Goal: Transaction & Acquisition: Subscribe to service/newsletter

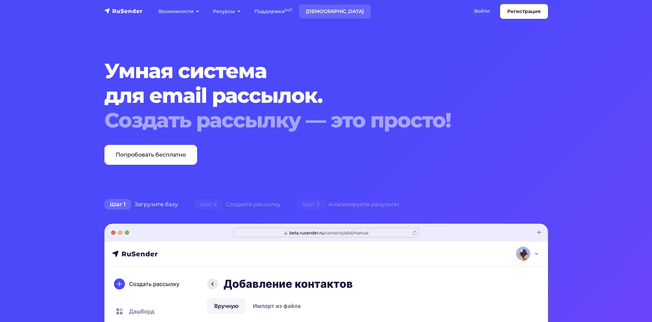
click at [324, 14] on link "[DEMOGRAPHIC_DATA]" at bounding box center [334, 11] width 71 height 14
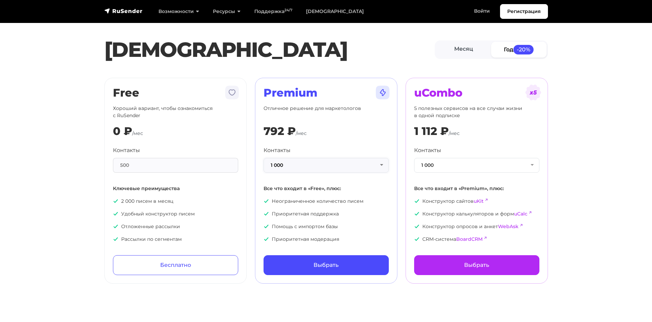
click at [372, 165] on button "1 000" at bounding box center [325, 165] width 125 height 15
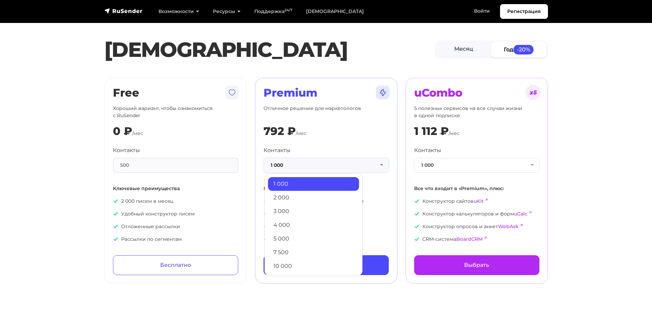
click at [372, 165] on button "1 000" at bounding box center [325, 165] width 125 height 15
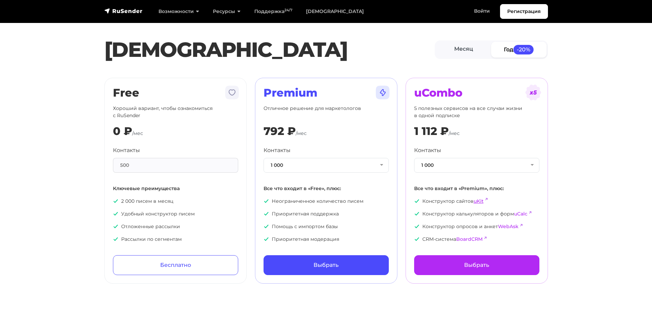
click at [477, 199] on link "uKit" at bounding box center [478, 201] width 10 height 6
click at [475, 16] on link "Войти" at bounding box center [481, 11] width 29 height 14
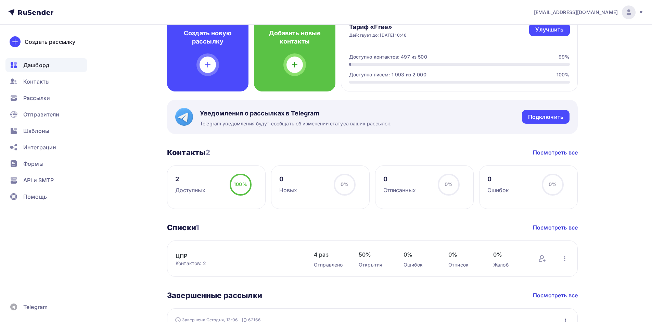
scroll to position [123, 0]
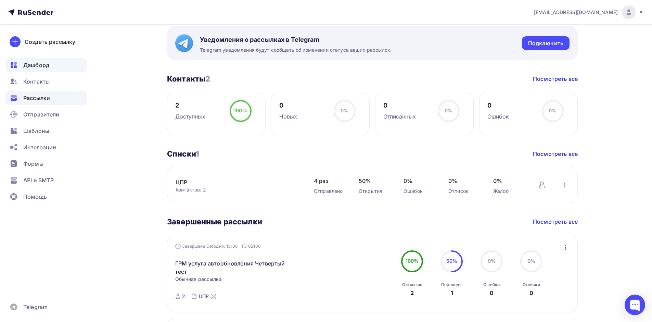
click at [29, 97] on span "Рассылки" at bounding box center [36, 98] width 27 height 8
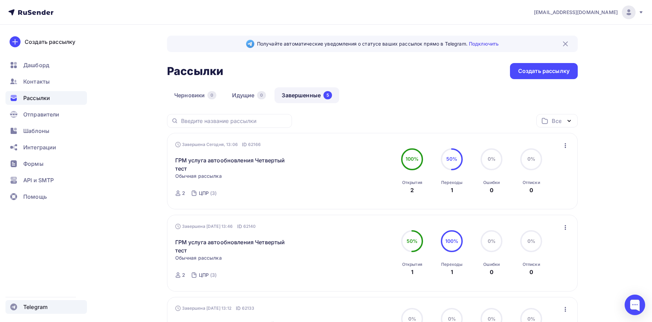
click at [39, 306] on span "Telegram" at bounding box center [35, 306] width 24 height 8
drag, startPoint x: 613, startPoint y: 25, endPoint x: 617, endPoint y: 17, distance: 9.2
click at [613, 25] on div "levkin_s@cprit.ru Аккаунт Тарифы Выйти Создать рассылку Дашборд Контакты Рассыл…" at bounding box center [326, 297] width 652 height 594
click at [618, 15] on div "[EMAIL_ADDRESS][DOMAIN_NAME]" at bounding box center [589, 12] width 110 height 14
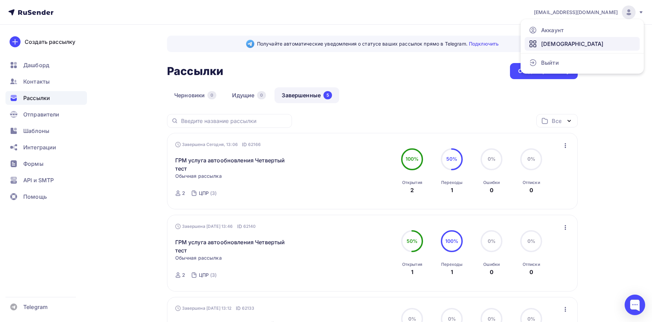
click at [571, 47] on link "[DEMOGRAPHIC_DATA]" at bounding box center [581, 44] width 115 height 14
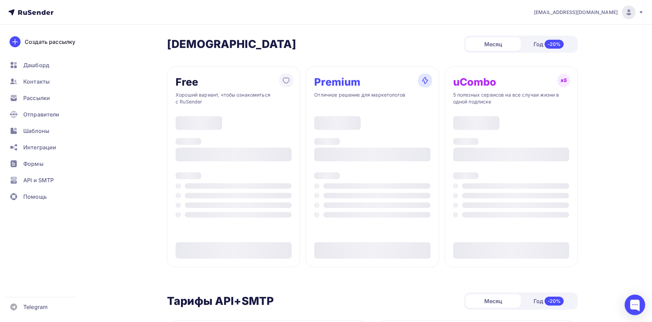
type input "500"
type input "100"
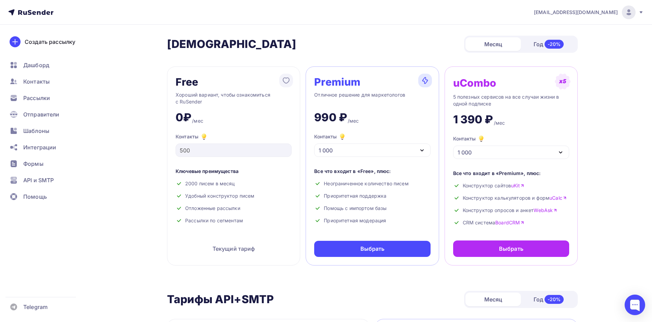
click at [627, 9] on img at bounding box center [628, 12] width 8 height 8
click at [584, 30] on link "Аккаунт" at bounding box center [581, 30] width 115 height 14
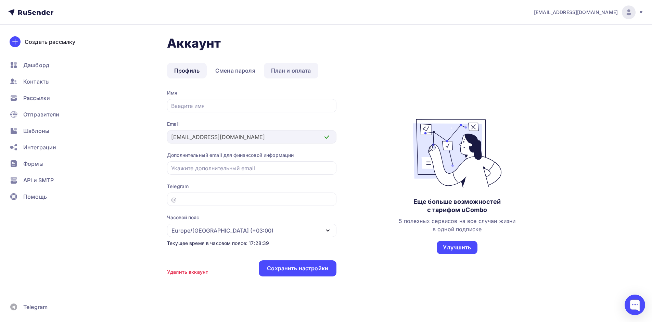
click at [291, 72] on link "План и оплата" at bounding box center [291, 71] width 54 height 16
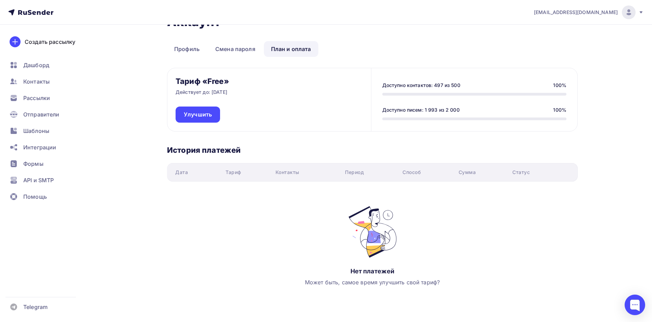
scroll to position [32, 0]
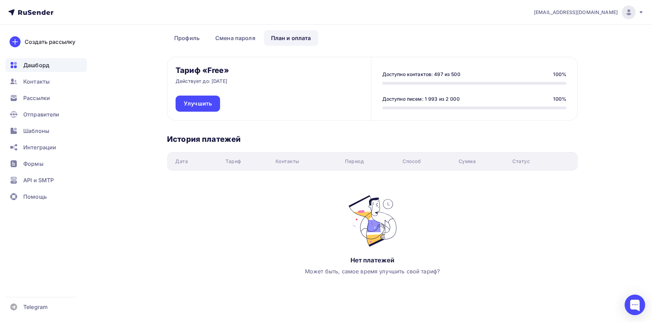
click at [46, 69] on div "Дашборд" at bounding box center [45, 65] width 81 height 14
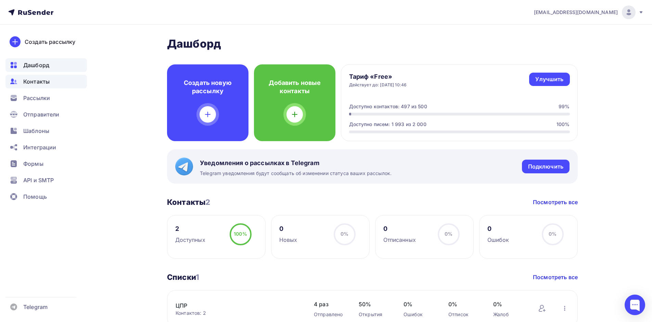
click at [49, 83] on span "Контакты" at bounding box center [36, 81] width 26 height 8
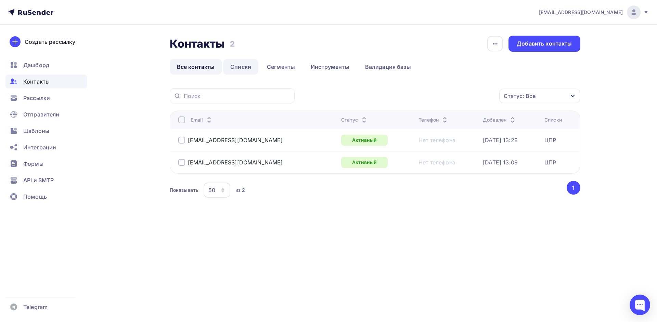
click at [245, 69] on link "Списки" at bounding box center [240, 67] width 35 height 16
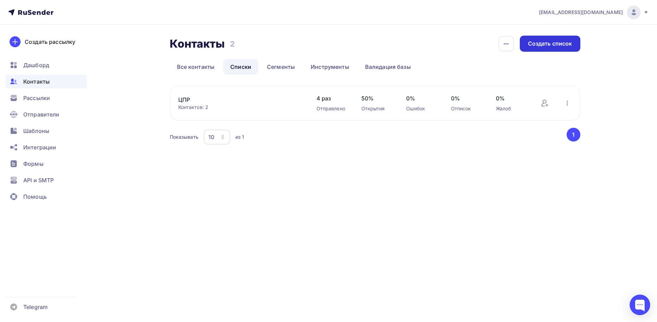
click at [534, 47] on div "Создать список" at bounding box center [550, 44] width 44 height 8
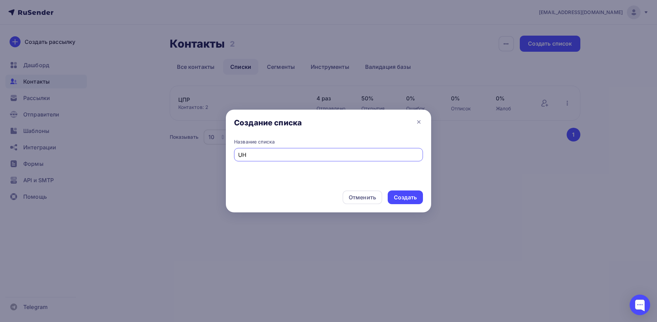
type input "U"
type input "ГРМ"
click at [417, 192] on div "Создать" at bounding box center [405, 197] width 35 height 14
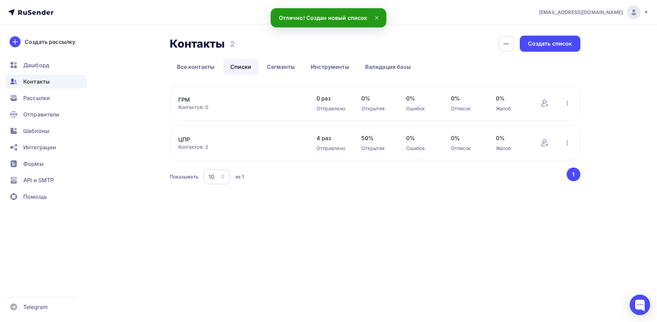
click at [194, 96] on link "ГРМ" at bounding box center [236, 99] width 116 height 8
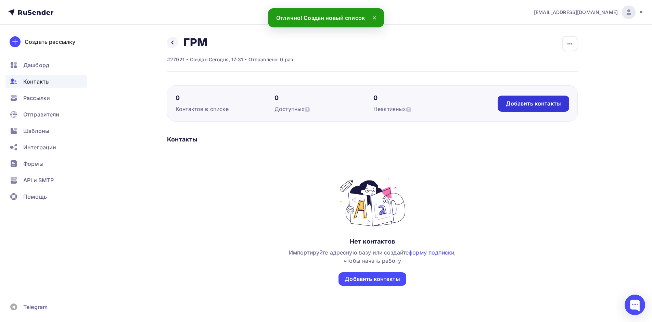
click at [535, 110] on div "Добавить контакты" at bounding box center [532, 103] width 71 height 16
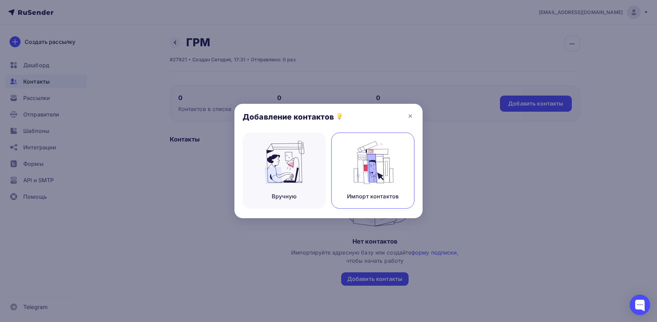
click at [371, 169] on img at bounding box center [373, 162] width 46 height 43
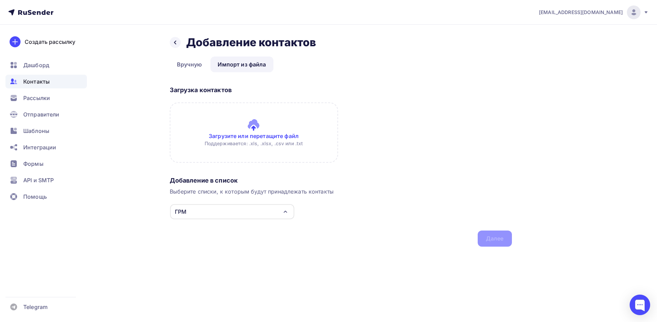
click at [272, 122] on input "file" at bounding box center [254, 132] width 168 height 60
click at [189, 72] on div "Назад Добавление контактов Добавление контактов Вручную Импорт из файла Импорт …" at bounding box center [341, 141] width 342 height 211
click at [191, 65] on link "Вручную" at bounding box center [190, 64] width 40 height 16
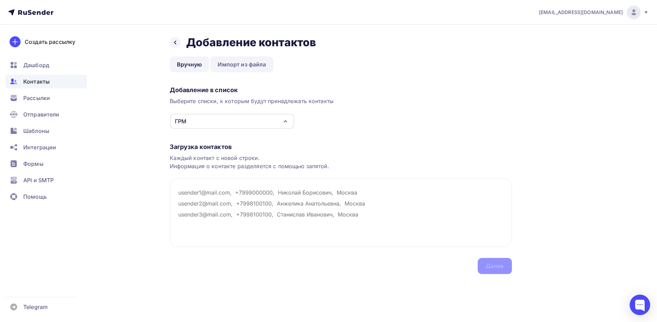
click at [244, 68] on link "Импорт из файла" at bounding box center [241, 64] width 63 height 16
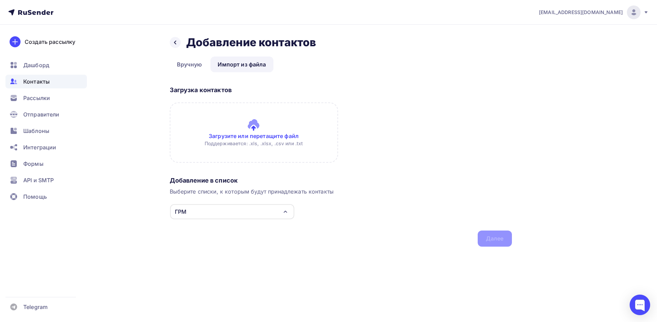
click at [249, 138] on input "file" at bounding box center [254, 132] width 168 height 60
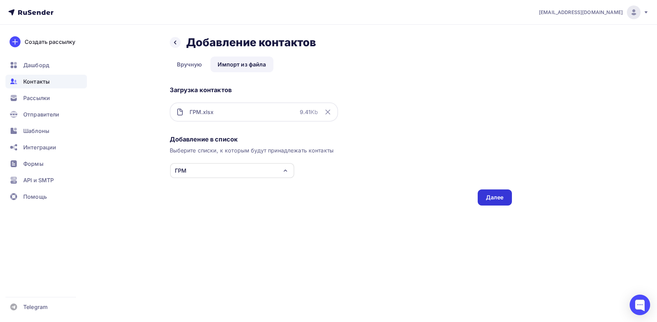
click at [488, 198] on div "Далее" at bounding box center [495, 197] width 18 height 8
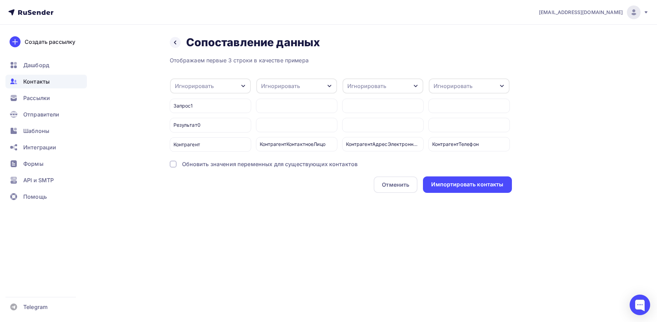
click at [204, 106] on div "Запрос1" at bounding box center [210, 106] width 81 height 14
click at [202, 106] on div "Запрос1" at bounding box center [210, 106] width 81 height 14
click at [319, 87] on div "Игнорировать" at bounding box center [296, 85] width 81 height 15
click at [275, 123] on div "Имя" at bounding box center [284, 122] width 40 height 8
click at [388, 81] on div "Игнорировать" at bounding box center [382, 85] width 81 height 15
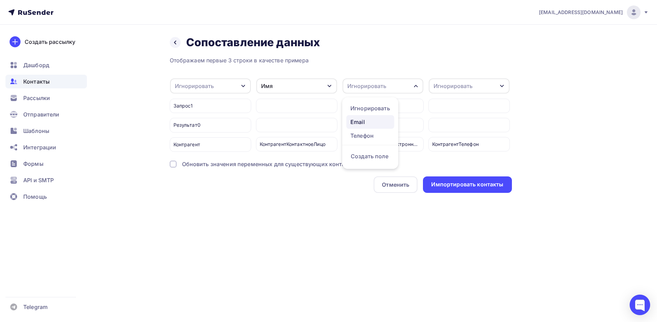
click at [369, 124] on div "Email" at bounding box center [370, 122] width 40 height 8
click at [482, 88] on div "Игнорировать" at bounding box center [469, 85] width 81 height 15
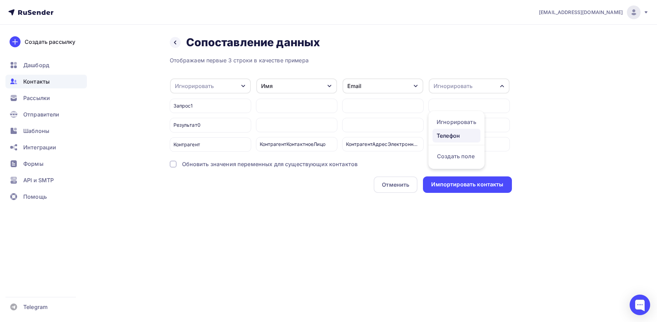
click at [456, 133] on div "Телефон" at bounding box center [456, 135] width 40 height 8
click at [220, 86] on div "Игнорировать" at bounding box center [210, 85] width 81 height 15
click at [210, 155] on div "Создать поле" at bounding box center [199, 151] width 48 height 17
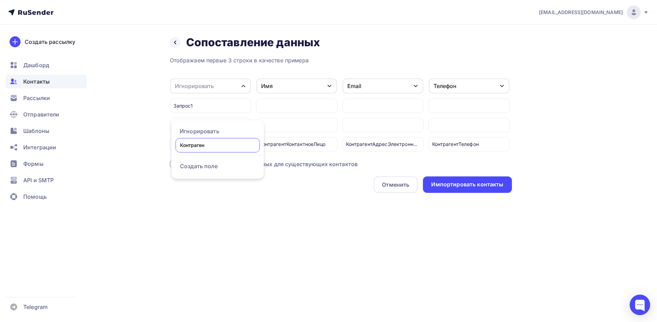
type input "Контрагент"
click at [235, 235] on div "levkin_s@cprit.ru Аккаунт Тарифы Выйти Создать рассылку Дашборд Контакты Рассыл…" at bounding box center [328, 161] width 657 height 322
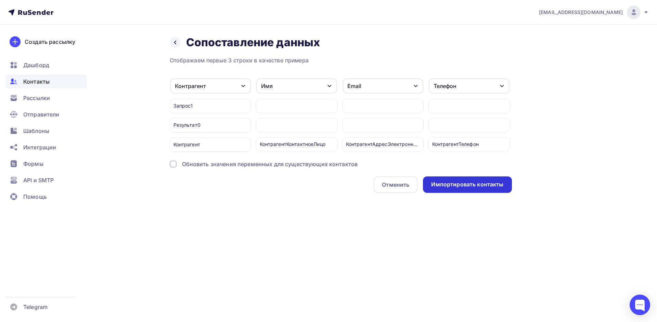
click at [473, 187] on div "Импортировать контакты" at bounding box center [467, 184] width 72 height 8
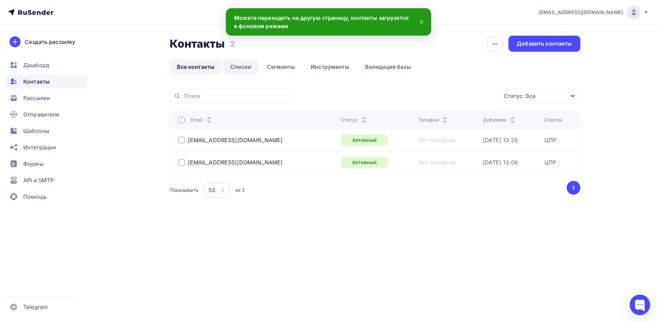
click at [241, 66] on link "Списки" at bounding box center [240, 67] width 35 height 16
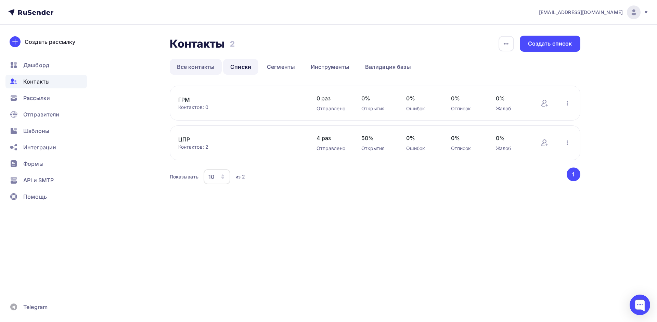
click at [187, 70] on link "Все контакты" at bounding box center [196, 67] width 52 height 16
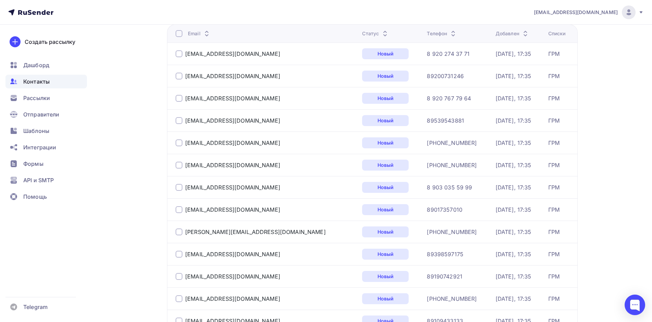
scroll to position [36, 0]
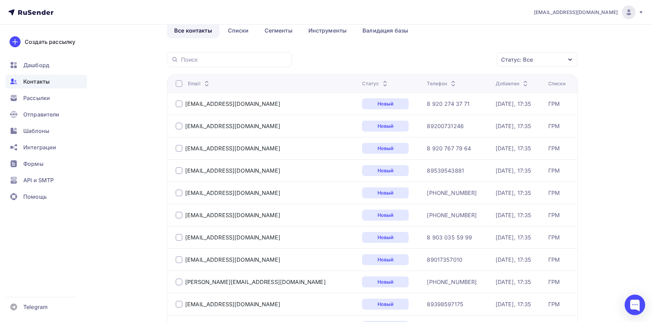
click at [177, 104] on div at bounding box center [178, 103] width 7 height 7
click at [470, 56] on div "Действие" at bounding box center [445, 59] width 90 height 13
click at [430, 109] on div "Удалить" at bounding box center [419, 107] width 23 height 8
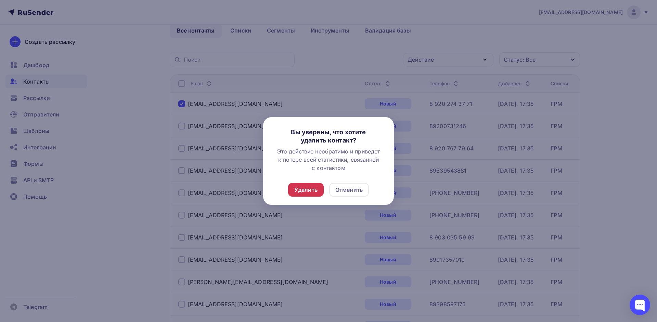
click at [311, 190] on div "Удалить" at bounding box center [305, 189] width 23 height 8
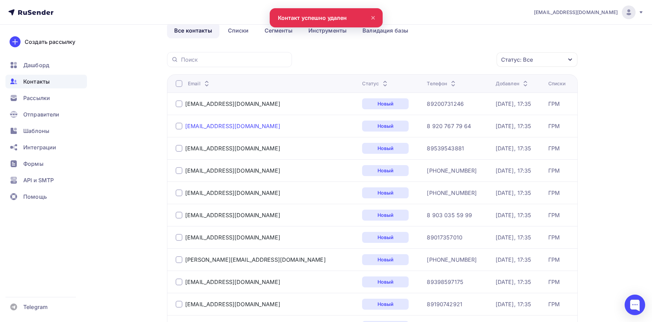
click at [223, 126] on div "[EMAIL_ADDRESS][DOMAIN_NAME]" at bounding box center [232, 125] width 95 height 7
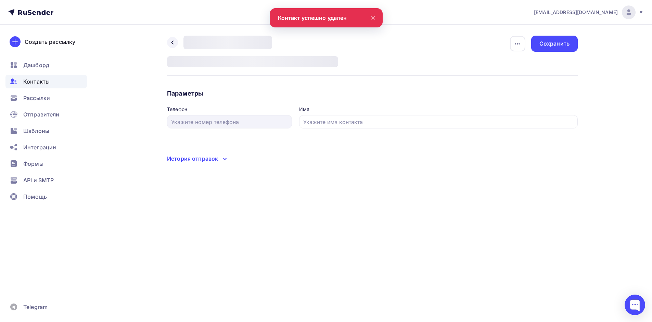
type input "8 920 767 79 64"
type input "[PERSON_NAME]"
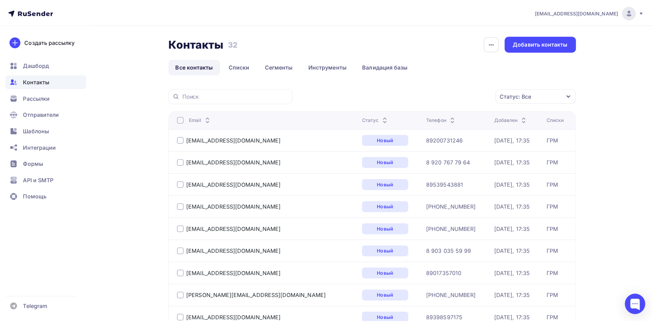
scroll to position [36, 0]
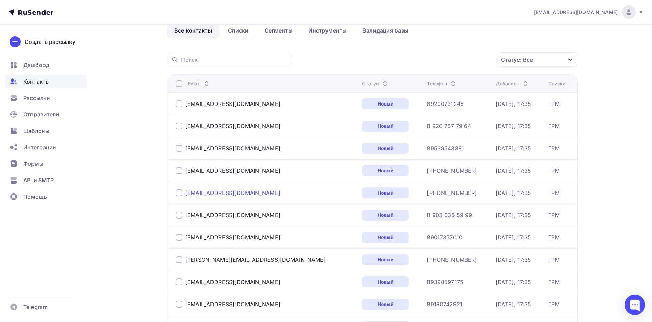
click at [224, 194] on div "[EMAIL_ADDRESS][DOMAIN_NAME]" at bounding box center [232, 192] width 95 height 7
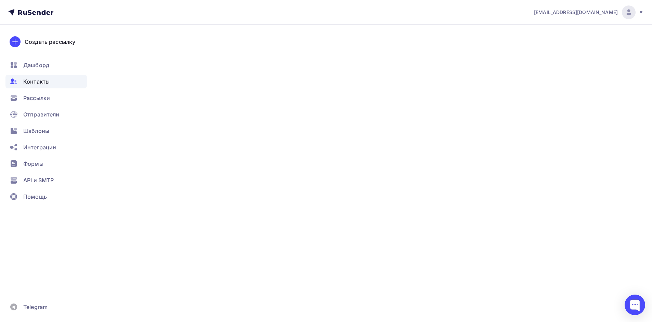
type input "[PHONE_NUMBER]"
type input "[PERSON_NAME]"
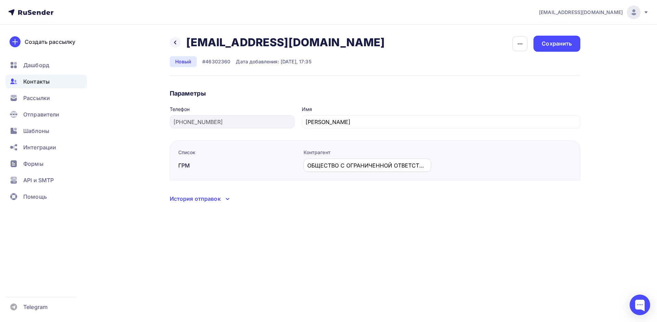
click at [385, 169] on input "ОБЩЕСТВО С ОГРАНИЧЕННОЙ ОТВЕТСТВЕННОСТЬЮ "МОЛСТРОЙ"" at bounding box center [367, 165] width 120 height 8
drag, startPoint x: 363, startPoint y: 160, endPoint x: 504, endPoint y: 161, distance: 141.3
click at [504, 161] on div "Контрагент ОБЩЕСТВО С ОГРАНИЧЕННОЙ ОТВЕТСТВЕННОСТЬЮ "МОЛСТРОЙ"" at bounding box center [433, 164] width 275 height 31
click at [408, 166] on input "ОБЩЕСТВО С ОГРАНИЧЕННОЙ ОТВЕТСТВЕННОСТЬЮ "МОЛСТРОЙ"" at bounding box center [367, 165] width 120 height 8
click at [413, 161] on input "ОБЩЕСТВО С ОГРАНИЧЕННОЙ ОТВЕТСТВЕННОСТЬЮ "МОЛСТРОЙ"" at bounding box center [367, 165] width 120 height 8
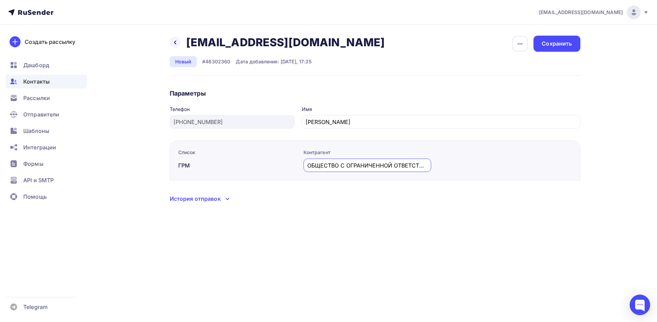
scroll to position [0, 66]
drag, startPoint x: 415, startPoint y: 165, endPoint x: 466, endPoint y: 161, distance: 50.7
click at [466, 161] on div "Контрагент ОБЩЕСТВО С ОГРАНИЧЕННОЙ ОТВЕТСТВЕННОСТЬЮ "МОЛСТРОЙ"" at bounding box center [433, 164] width 275 height 31
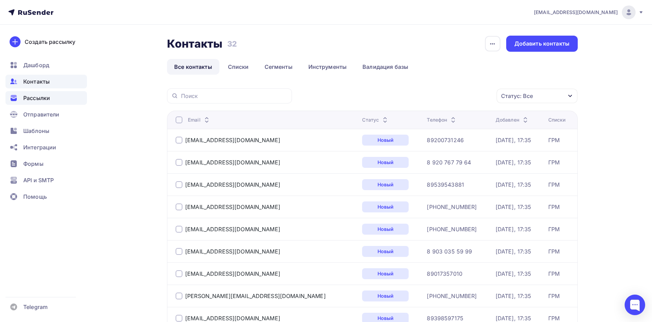
click at [38, 95] on span "Рассылки" at bounding box center [36, 98] width 27 height 8
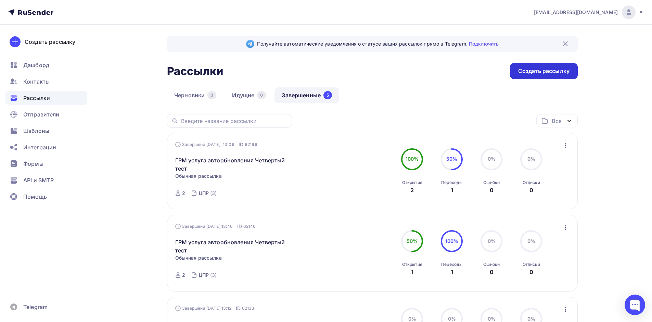
click at [549, 66] on div "Создать рассылку" at bounding box center [544, 71] width 68 height 16
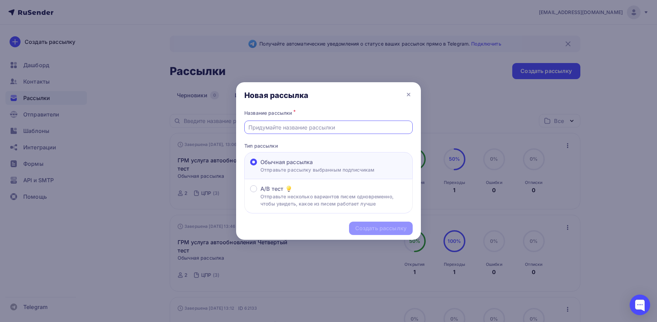
click at [292, 129] on input "text" at bounding box center [328, 127] width 160 height 8
type input "ГРМ услуга автообновление. Первый запуск"
click at [381, 227] on div "Создать рассылку" at bounding box center [380, 228] width 51 height 8
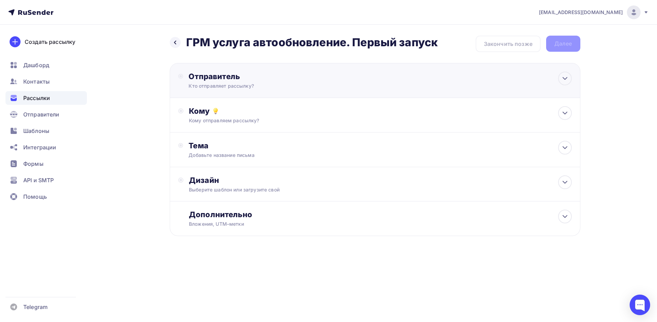
click at [233, 67] on div "Отправитель Кто отправляет рассылку? Email * [EMAIL_ADDRESS][DOMAIN_NAME] [EMAI…" at bounding box center [375, 80] width 410 height 35
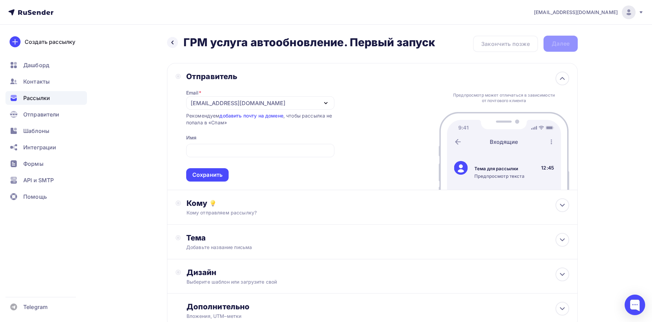
click at [169, 105] on div "Отправитель Email * [EMAIL_ADDRESS][DOMAIN_NAME] [EMAIL_ADDRESS][DOMAIN_NAME] […" at bounding box center [372, 126] width 410 height 127
click at [211, 105] on div "[EMAIL_ADDRESS][DOMAIN_NAME]" at bounding box center [238, 103] width 95 height 8
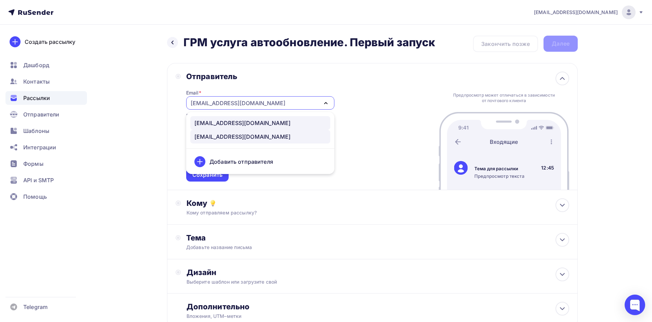
click at [223, 122] on div "[EMAIL_ADDRESS][DOMAIN_NAME]" at bounding box center [242, 123] width 96 height 8
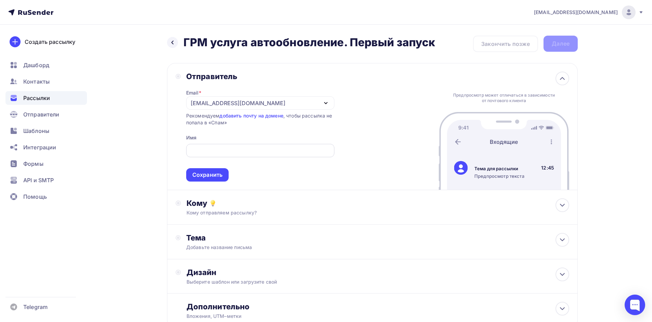
click at [210, 147] on input "text" at bounding box center [260, 150] width 140 height 8
type input "Центр прикладных разработок"
click at [208, 171] on div "Сохранить" at bounding box center [207, 175] width 30 height 8
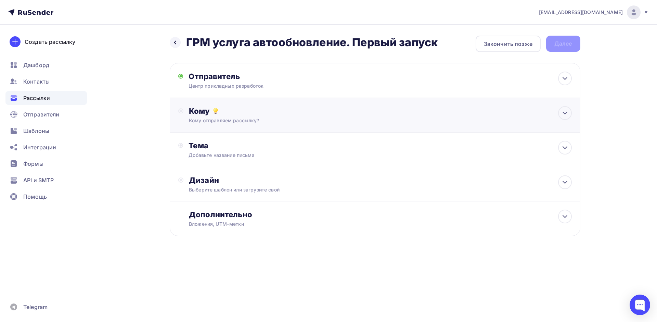
click at [228, 107] on div "Кому" at bounding box center [380, 111] width 382 height 10
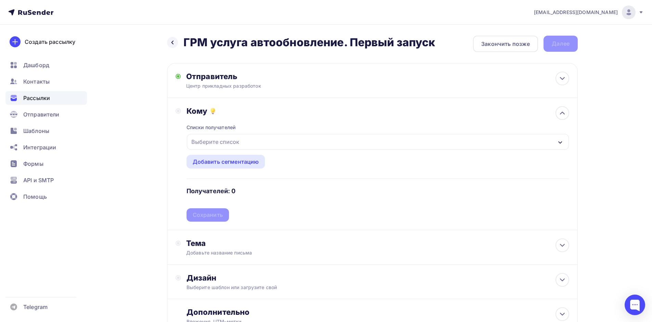
click at [226, 136] on div "Выберите список" at bounding box center [214, 141] width 53 height 12
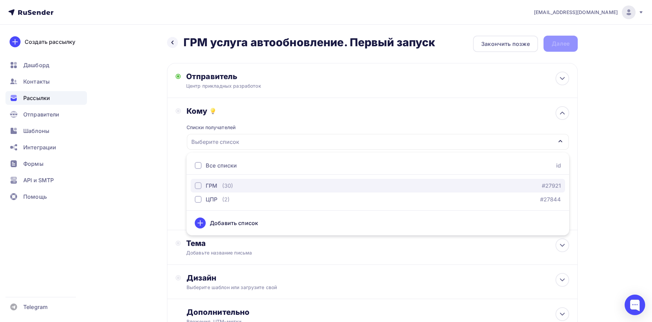
click at [219, 185] on div "ГРМ (30)" at bounding box center [214, 185] width 38 height 8
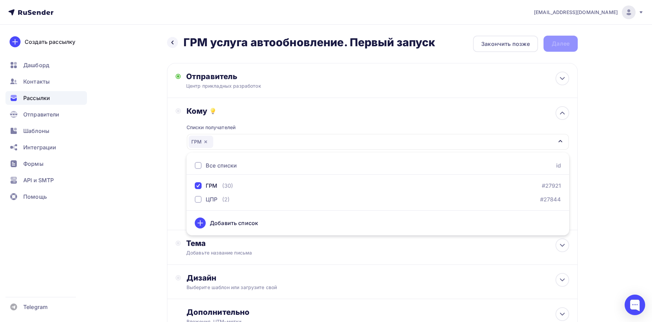
click at [163, 211] on div "Назад ГРМ услуга автообновление. Первый запуск ГРМ услуга автообновление. Первы…" at bounding box center [325, 201] width 561 height 353
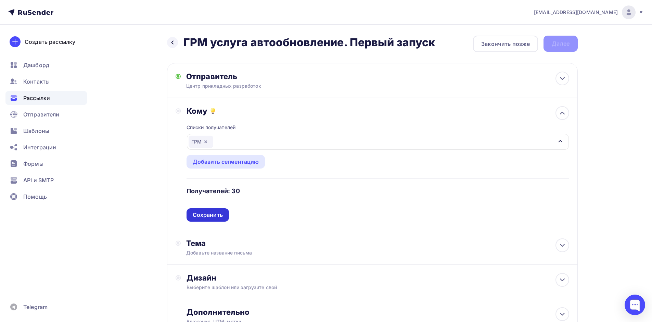
click at [214, 216] on div "Сохранить" at bounding box center [208, 215] width 30 height 8
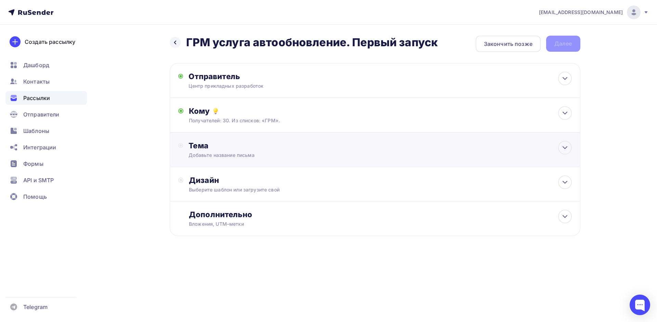
click at [211, 157] on div "Добавьте название письма" at bounding box center [249, 155] width 122 height 7
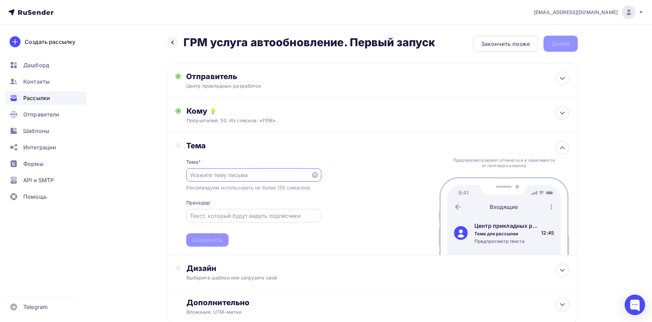
paste input "Актуальная 1С без хлопот — теперь обновления автоматические"
type input "Актуальная 1С без хлопот — теперь обновления автоматические"
click at [238, 220] on div at bounding box center [253, 215] width 135 height 13
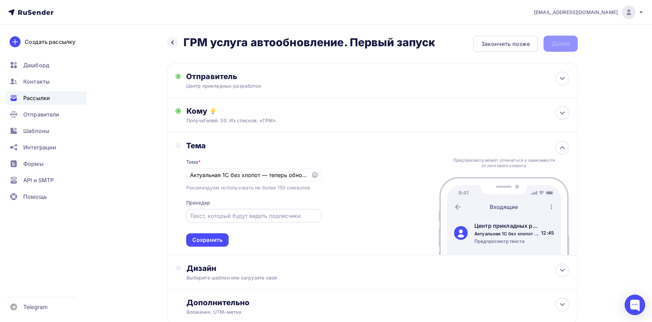
click at [252, 210] on div at bounding box center [253, 215] width 135 height 13
click at [228, 218] on input "text" at bounding box center [253, 215] width 127 height 8
paste input "Мы запустили новую услугу для пользователей 1С в нашем ГРМ — автоматическое обн…"
type input "Мы запустили новую услугу для пользователей 1С в нашем ГРМ — автоматическое обн…"
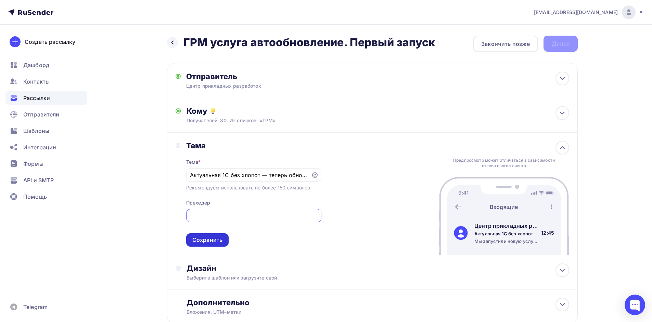
click at [211, 238] on div "Сохранить" at bounding box center [207, 240] width 30 height 8
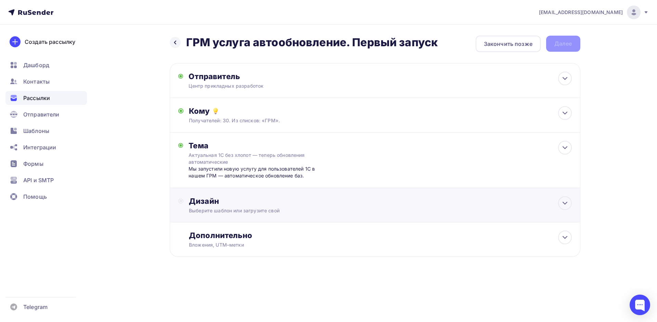
click at [203, 201] on div "Дизайн" at bounding box center [380, 201] width 382 height 10
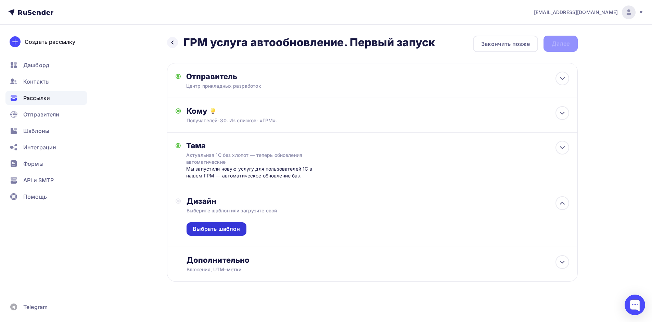
click at [230, 231] on div "Выбрать шаблон" at bounding box center [217, 229] width 48 height 8
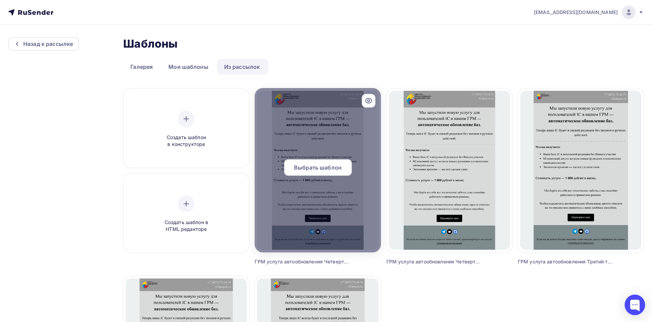
click at [312, 165] on span "Выбрать шаблон" at bounding box center [318, 167] width 48 height 8
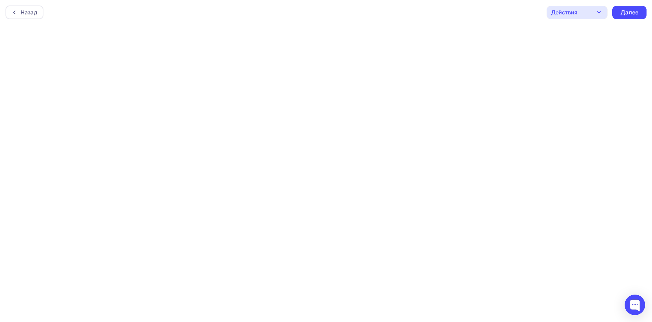
click at [584, 13] on div "Действия" at bounding box center [576, 12] width 61 height 13
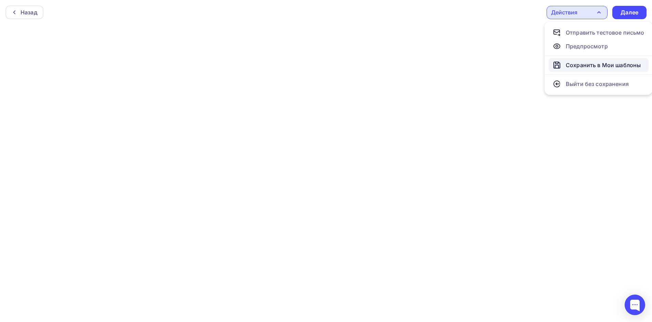
click at [590, 65] on div "Сохранить в Мои шаблоны" at bounding box center [602, 65] width 75 height 8
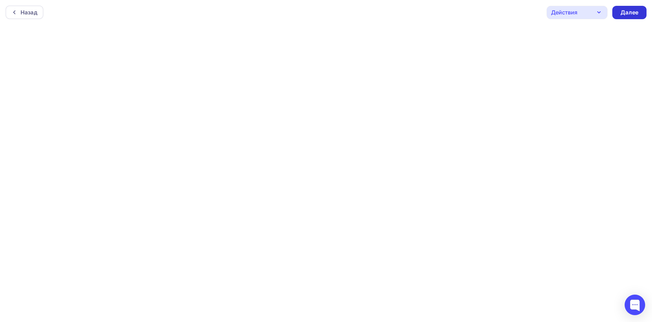
click at [639, 11] on div "Далее" at bounding box center [629, 12] width 34 height 13
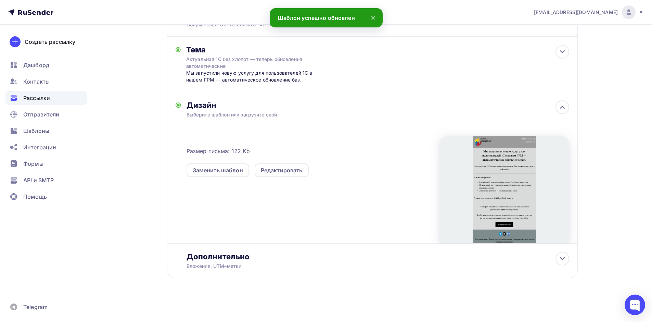
scroll to position [96, 0]
click at [246, 262] on div "Вложения, UTM–метки" at bounding box center [358, 265] width 344 height 7
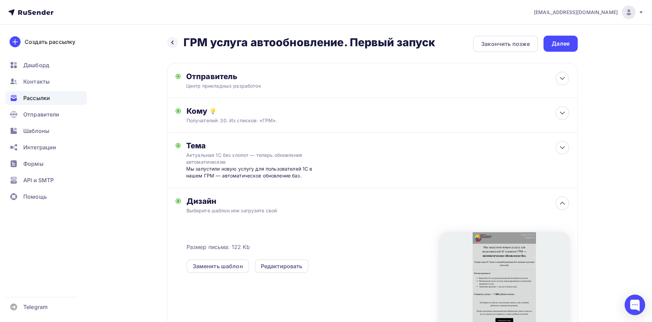
scroll to position [0, 0]
click at [509, 42] on div "Закончить позже" at bounding box center [505, 44] width 49 height 8
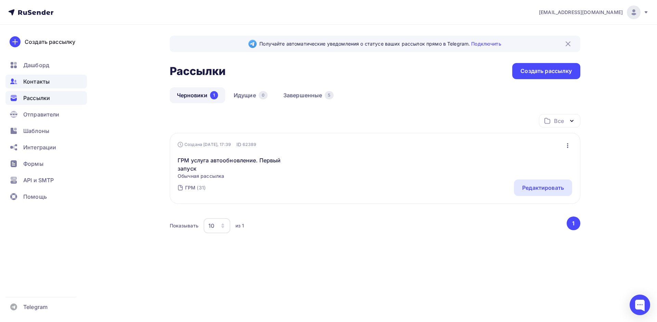
click at [43, 82] on span "Контакты" at bounding box center [36, 81] width 26 height 8
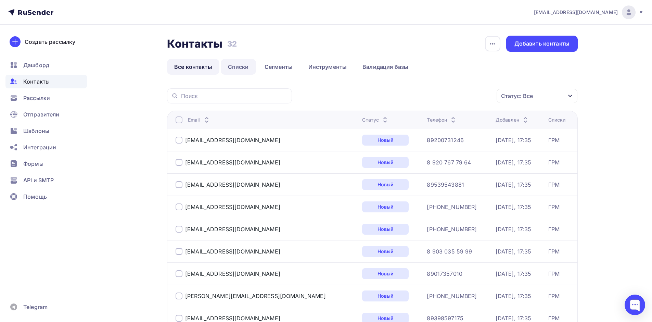
click at [231, 66] on link "Списки" at bounding box center [238, 67] width 35 height 16
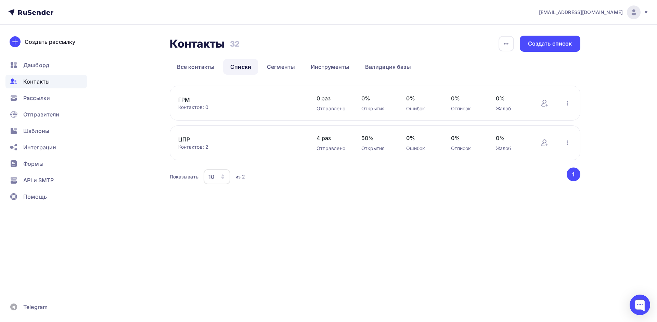
click at [185, 97] on link "ГРМ" at bounding box center [236, 99] width 116 height 8
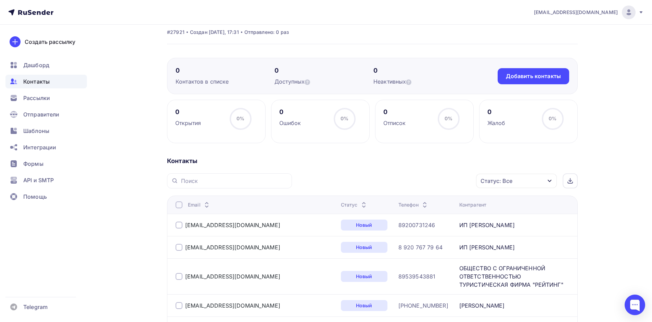
scroll to position [24, 0]
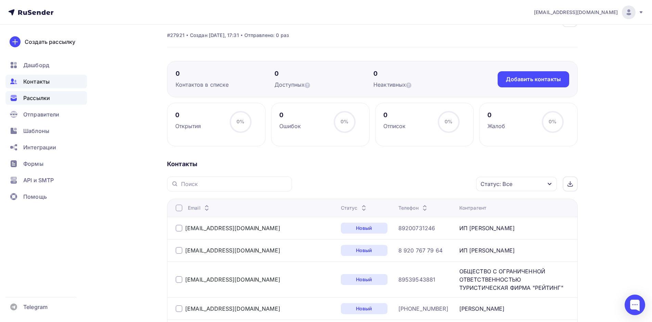
click at [42, 102] on div "Рассылки" at bounding box center [45, 98] width 81 height 14
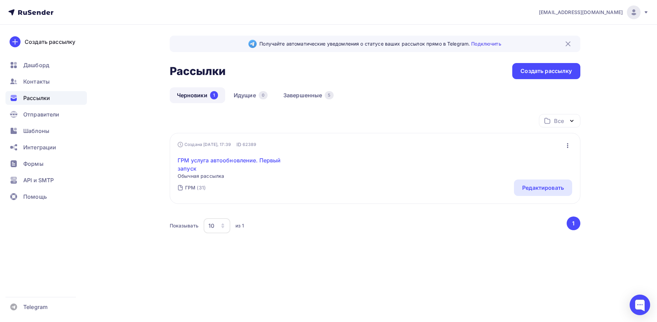
click at [253, 158] on link "ГРМ услуга автообновление. Первый запуск" at bounding box center [236, 164] width 117 height 16
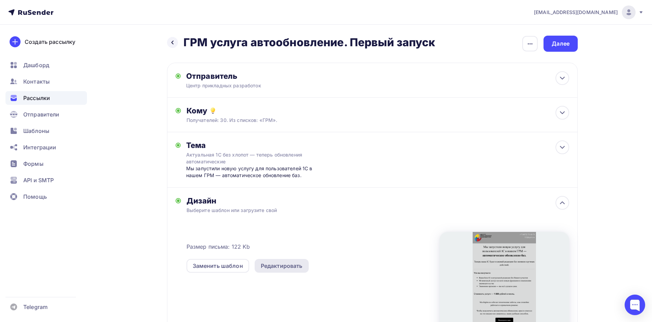
click at [284, 267] on div "Редактировать" at bounding box center [282, 265] width 42 height 8
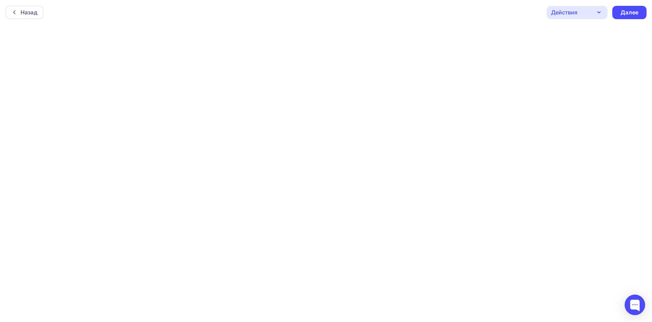
scroll to position [2, 0]
click at [634, 9] on div "Далее" at bounding box center [629, 11] width 18 height 8
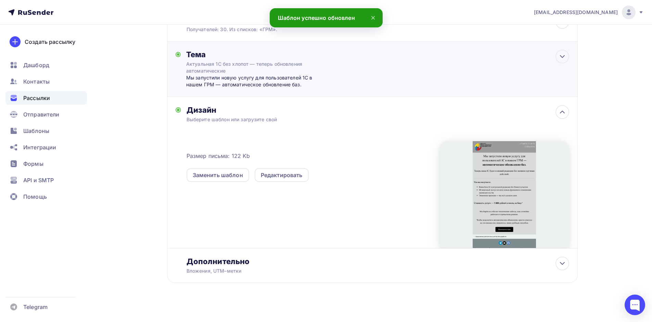
scroll to position [96, 0]
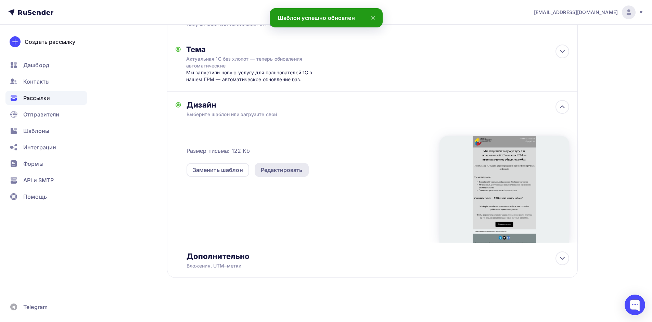
click at [264, 169] on div "Редактировать" at bounding box center [282, 170] width 42 height 8
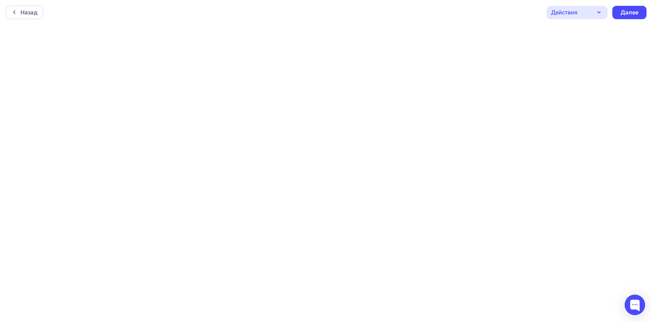
click at [595, 12] on icon "button" at bounding box center [598, 12] width 8 height 8
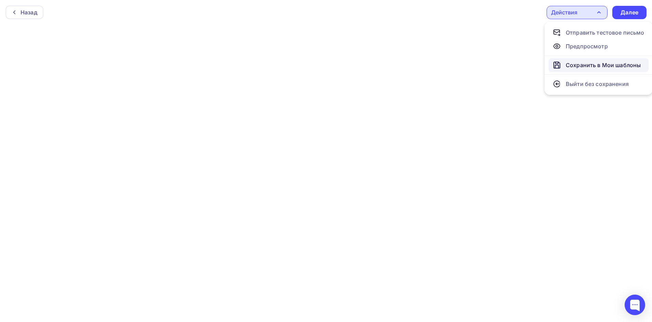
click at [602, 65] on div "Сохранить в Мои шаблоны" at bounding box center [602, 65] width 75 height 8
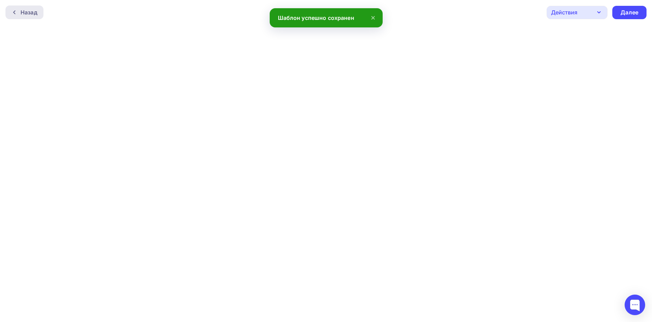
click at [13, 14] on icon at bounding box center [14, 12] width 5 height 5
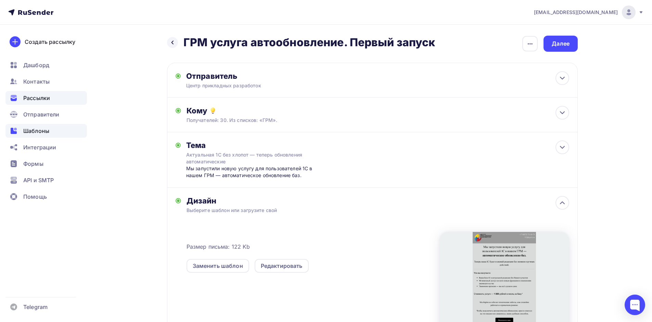
click at [48, 130] on span "Шаблоны" at bounding box center [36, 131] width 26 height 8
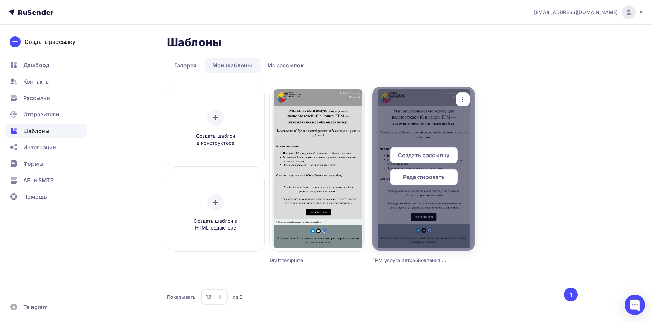
click at [461, 100] on icon "button" at bounding box center [462, 99] width 8 height 8
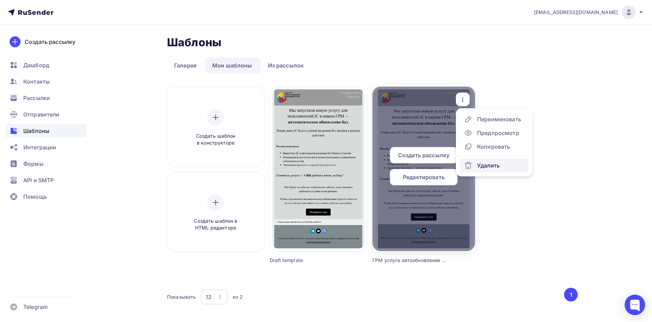
click at [488, 169] on div "Удалить" at bounding box center [488, 165] width 23 height 8
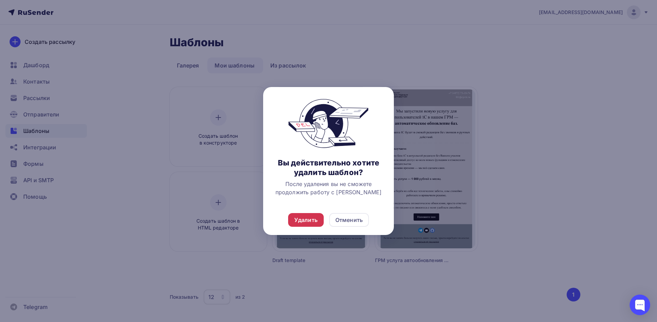
click at [306, 224] on div "Удалить" at bounding box center [306, 220] width 36 height 14
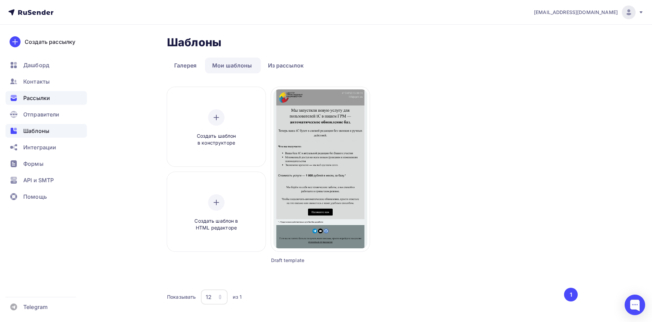
click at [38, 94] on span "Рассылки" at bounding box center [36, 98] width 27 height 8
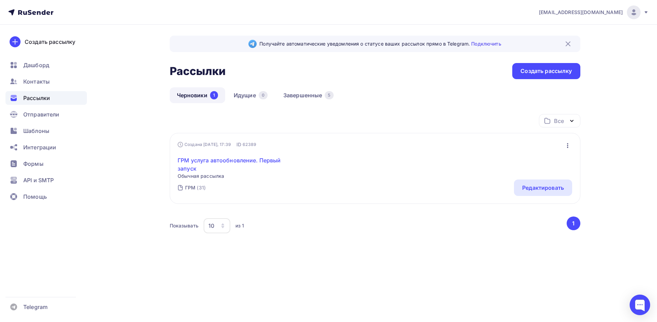
click at [225, 164] on link "ГРМ услуга автообновление. Первый запуск" at bounding box center [236, 164] width 117 height 16
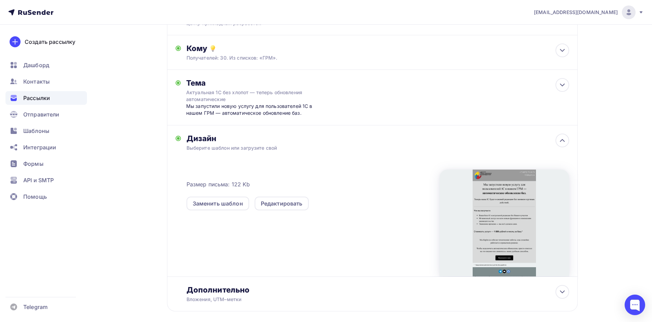
scroll to position [82, 0]
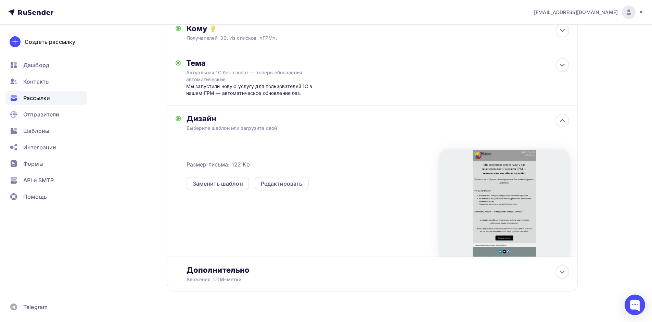
click at [510, 164] on div at bounding box center [504, 202] width 130 height 107
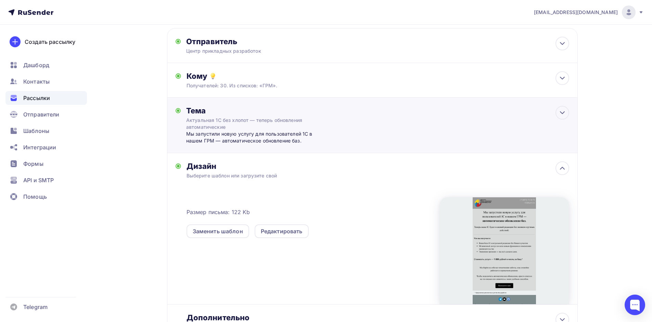
scroll to position [0, 0]
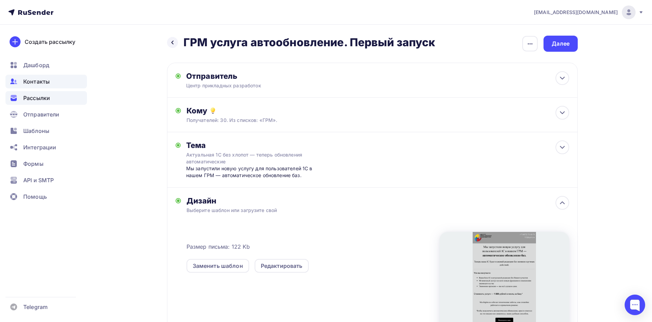
click at [53, 76] on div "Контакты" at bounding box center [45, 82] width 81 height 14
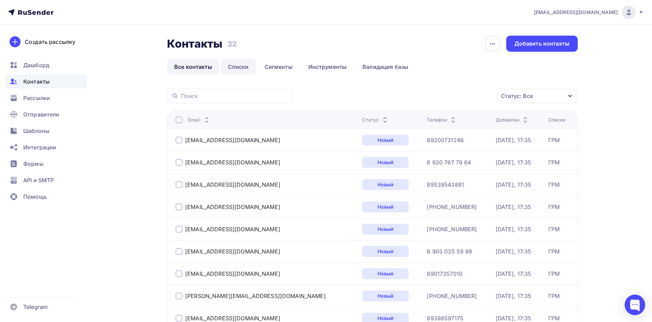
click at [245, 65] on link "Списки" at bounding box center [238, 67] width 35 height 16
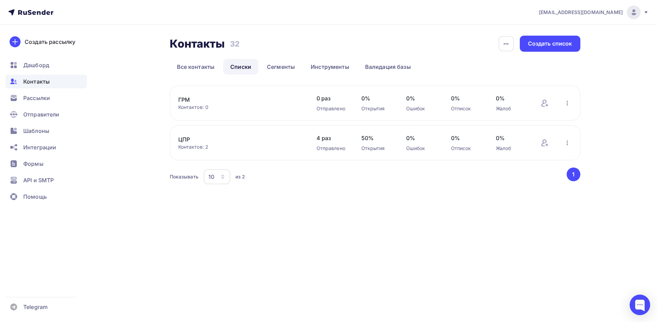
click at [204, 99] on link "ГРМ" at bounding box center [236, 99] width 116 height 8
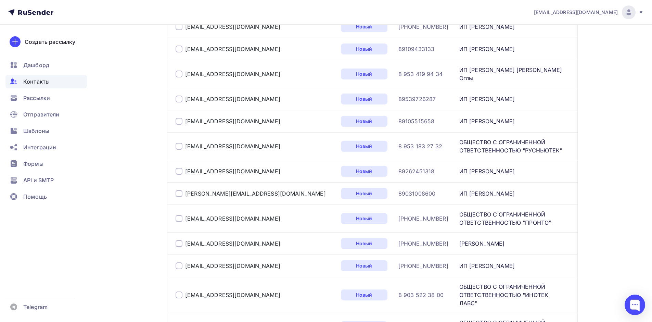
scroll to position [558, 0]
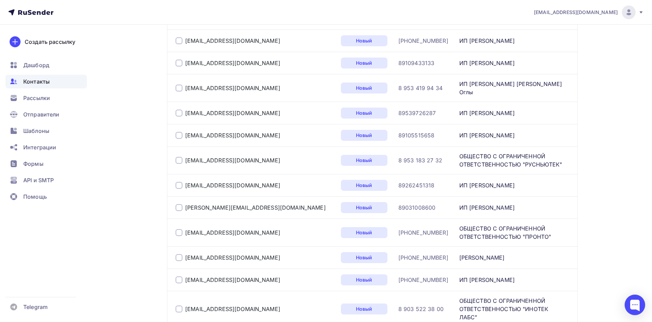
click at [178, 305] on div at bounding box center [178, 308] width 7 height 7
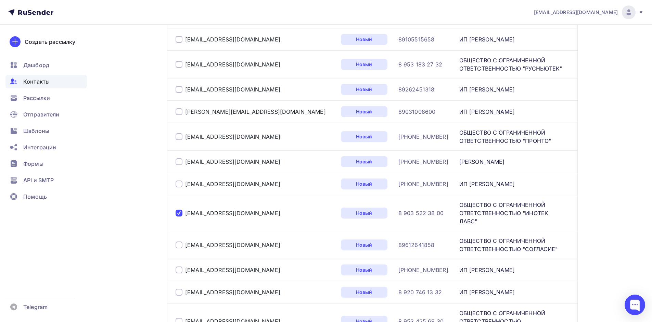
scroll to position [681, 0]
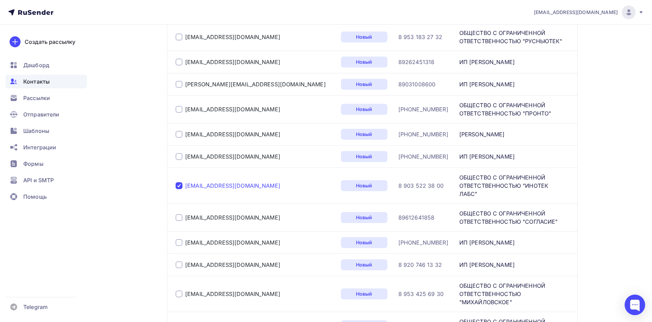
click at [221, 182] on link "[EMAIL_ADDRESS][DOMAIN_NAME]" at bounding box center [232, 185] width 95 height 7
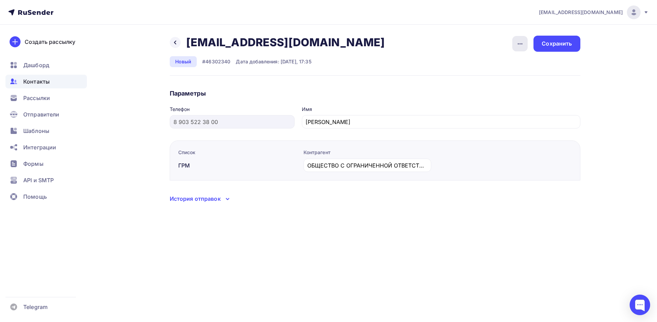
click at [524, 42] on icon "button" at bounding box center [520, 44] width 8 height 8
click at [178, 44] on div at bounding box center [175, 42] width 11 height 11
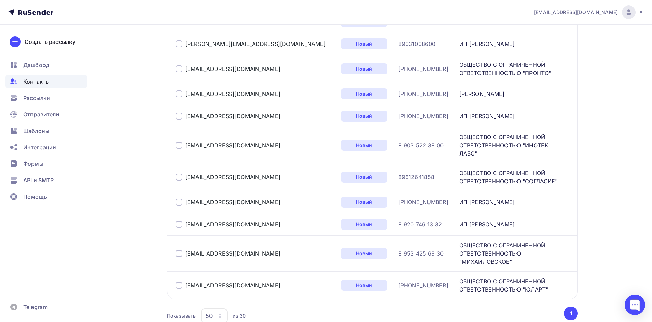
scroll to position [722, 0]
drag, startPoint x: 179, startPoint y: 108, endPoint x: 182, endPoint y: 110, distance: 4.1
click at [182, 141] on div at bounding box center [178, 144] width 7 height 7
click at [209, 141] on link "[EMAIL_ADDRESS][DOMAIN_NAME]" at bounding box center [232, 144] width 95 height 7
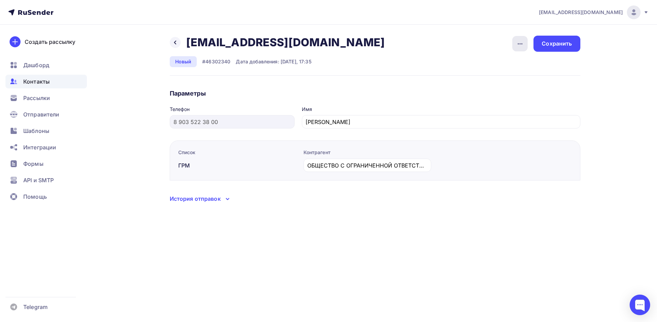
click at [523, 47] on icon "button" at bounding box center [520, 44] width 8 height 8
click at [495, 68] on div "Удалить" at bounding box center [494, 65] width 66 height 8
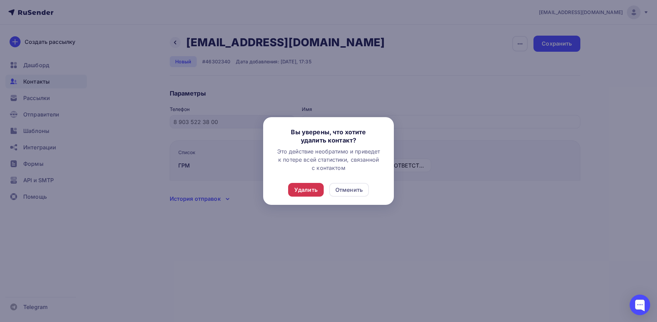
click at [314, 190] on div "Удалить" at bounding box center [305, 189] width 23 height 8
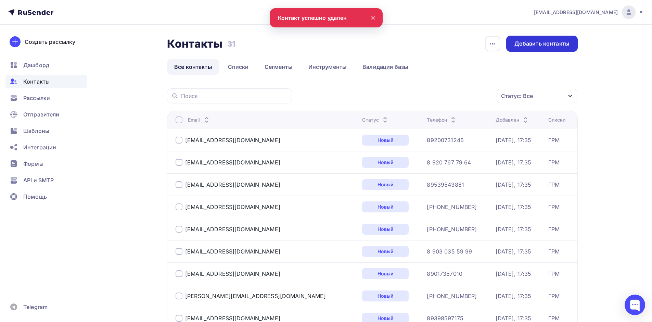
click at [528, 48] on div "Добавить контакты" at bounding box center [541, 44] width 71 height 16
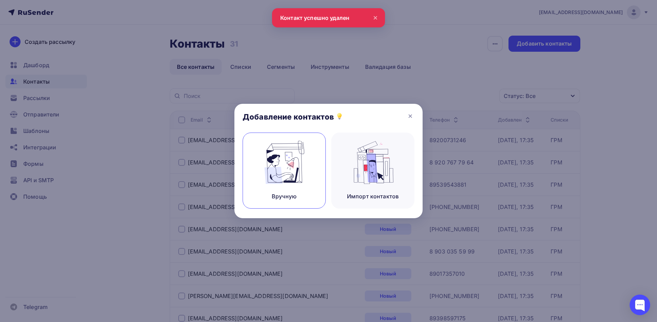
click at [307, 174] on div "Вручную" at bounding box center [283, 170] width 83 height 76
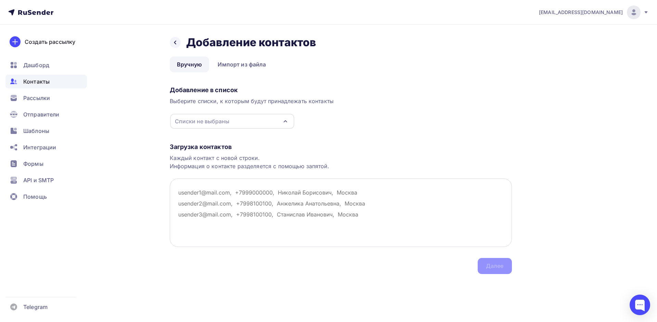
paste textarea "[EMAIL_ADDRESS][DOMAIN_NAME]"
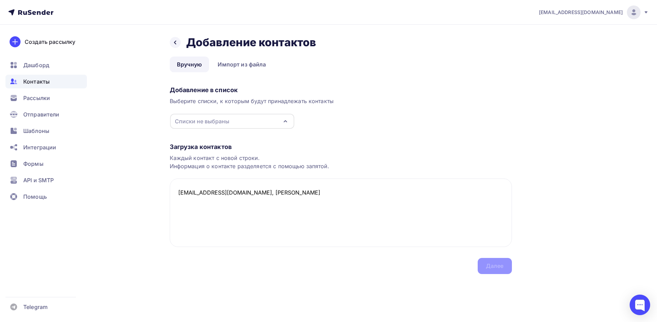
click at [228, 120] on div "Списки не выбраны" at bounding box center [202, 121] width 54 height 8
type textarea "[EMAIL_ADDRESS][DOMAIN_NAME], [PERSON_NAME]"
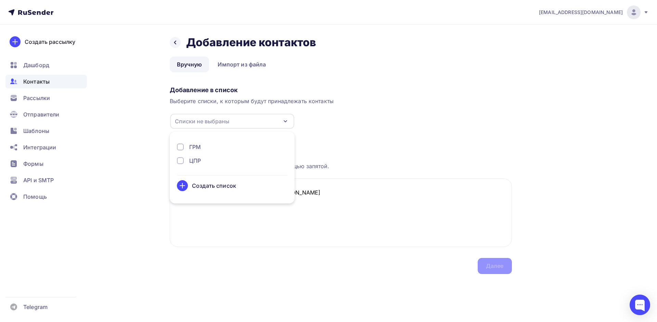
click at [206, 161] on div "ЦПР" at bounding box center [232, 160] width 110 height 8
click at [204, 159] on div "ЦПР" at bounding box center [232, 160] width 110 height 8
click at [195, 145] on div "ГРМ" at bounding box center [195, 147] width 12 height 8
click at [496, 260] on div "Далее" at bounding box center [494, 266] width 34 height 16
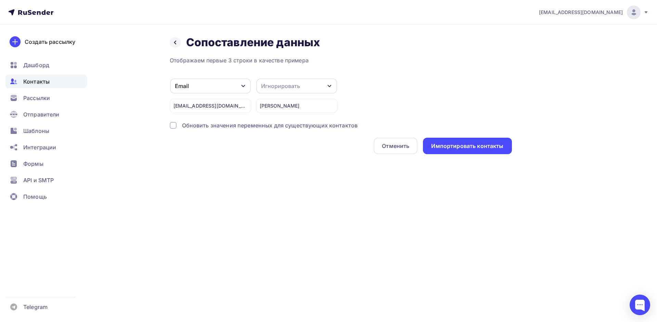
click at [305, 87] on div "Игнорировать" at bounding box center [296, 85] width 81 height 15
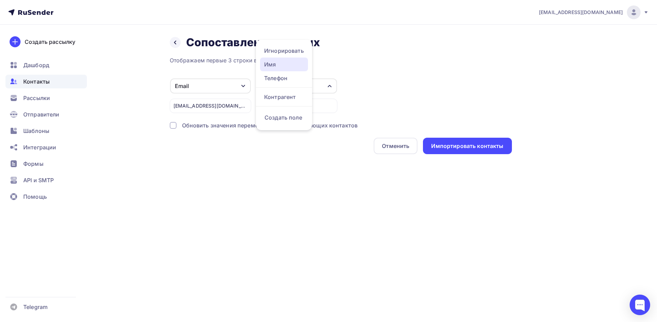
drag, startPoint x: 287, startPoint y: 68, endPoint x: 281, endPoint y: 81, distance: 14.2
click at [287, 68] on div "Имя" at bounding box center [284, 64] width 40 height 8
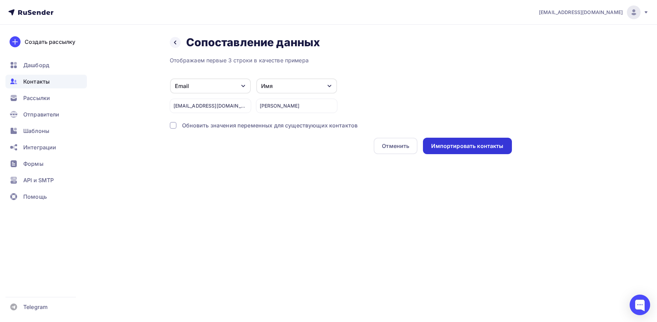
click at [472, 139] on div "Импортировать контакты" at bounding box center [467, 145] width 89 height 16
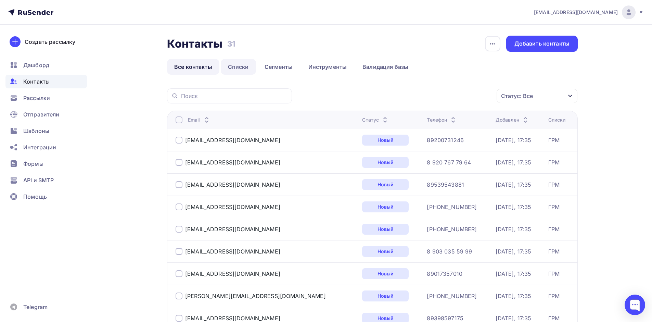
click at [238, 63] on link "Списки" at bounding box center [238, 67] width 35 height 16
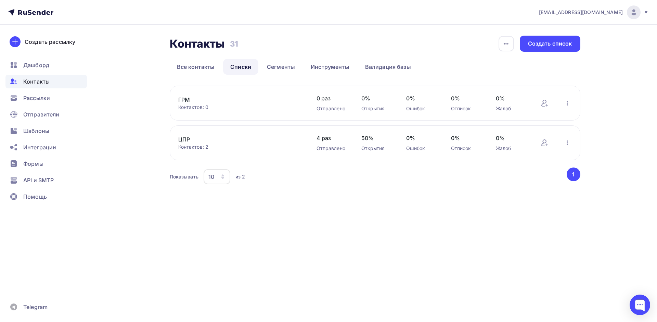
click at [187, 96] on link "ГРМ" at bounding box center [236, 99] width 116 height 8
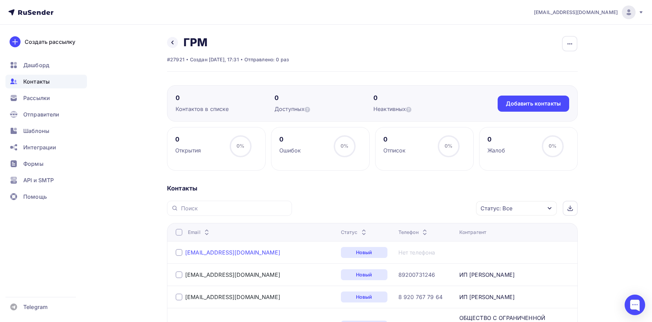
click at [213, 253] on link "[EMAIL_ADDRESS][DOMAIN_NAME]" at bounding box center [232, 252] width 95 height 7
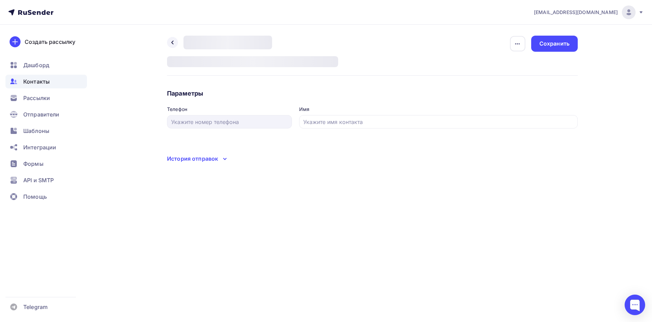
type input "[PERSON_NAME]"
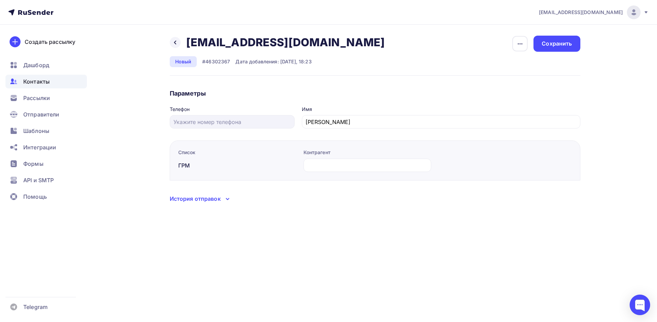
click at [319, 173] on div "Контрагент" at bounding box center [433, 164] width 275 height 31
click at [321, 165] on input "text" at bounding box center [367, 165] width 120 height 8
paste input "ООО "ИНОТЕК ЛАБС""
type input "ООО "ИНОТЕК ЛАБС""
click at [561, 50] on div "Сохранить" at bounding box center [556, 44] width 47 height 16
